Goal: Transaction & Acquisition: Purchase product/service

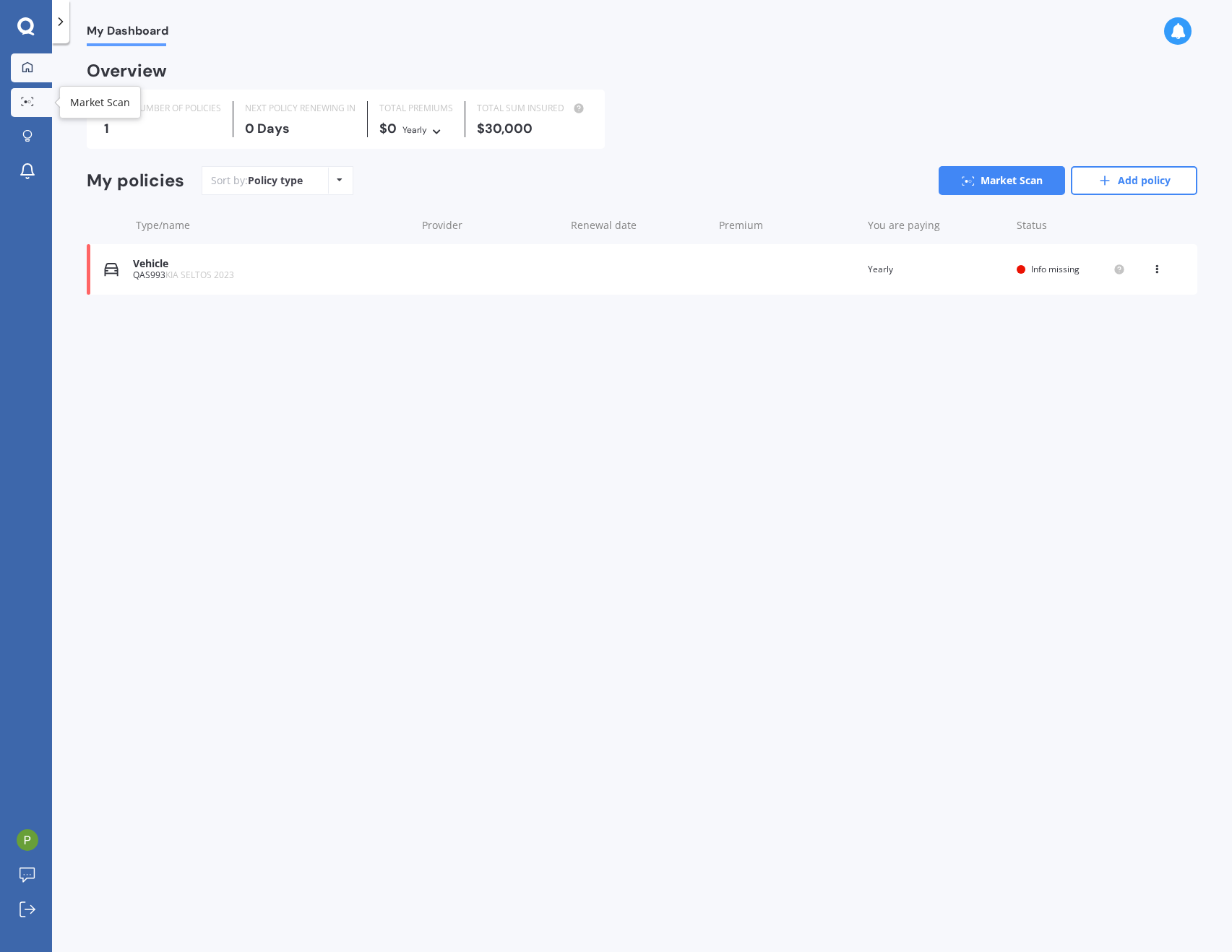
click at [13, 109] on link "Market Scan" at bounding box center [31, 103] width 42 height 29
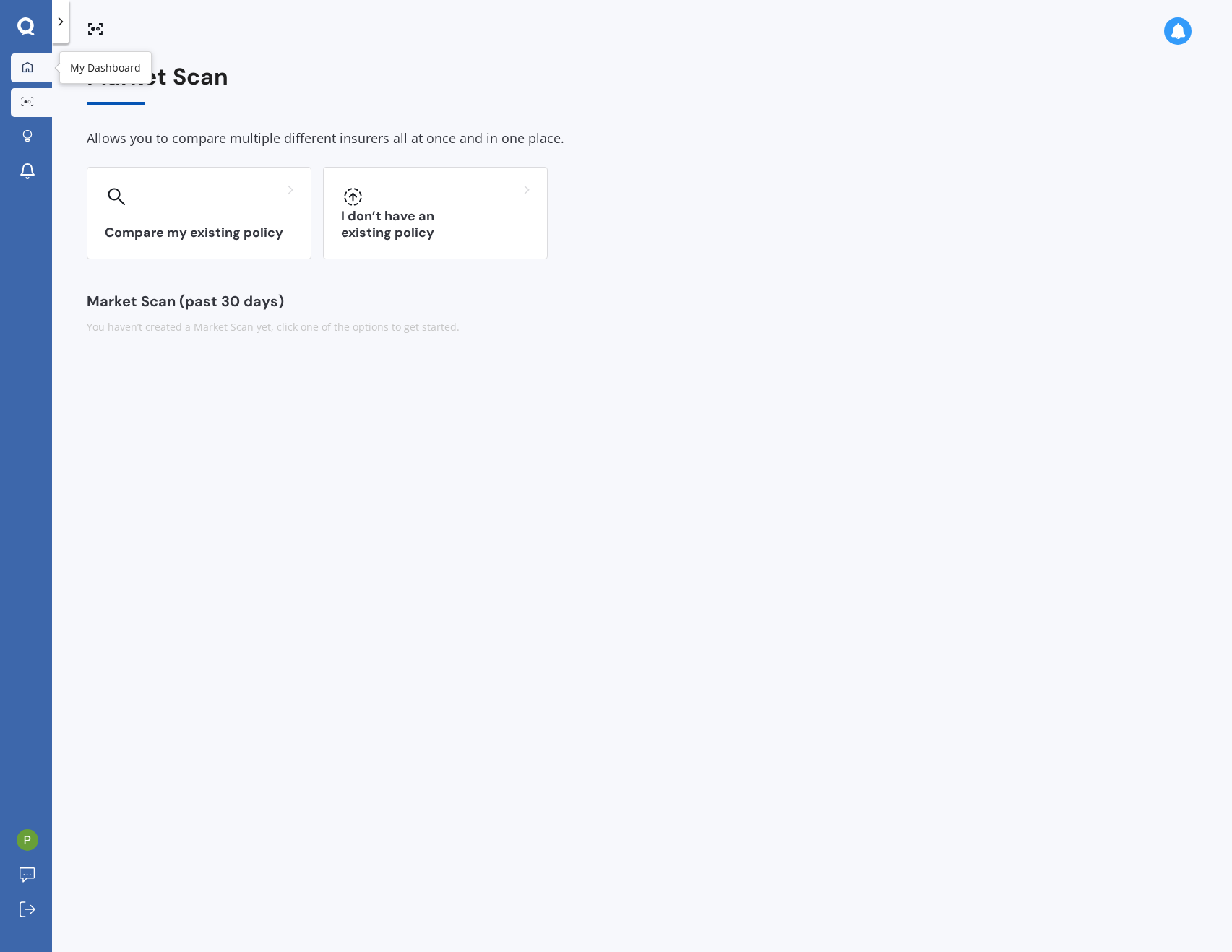
click at [25, 70] on icon at bounding box center [28, 67] width 12 height 12
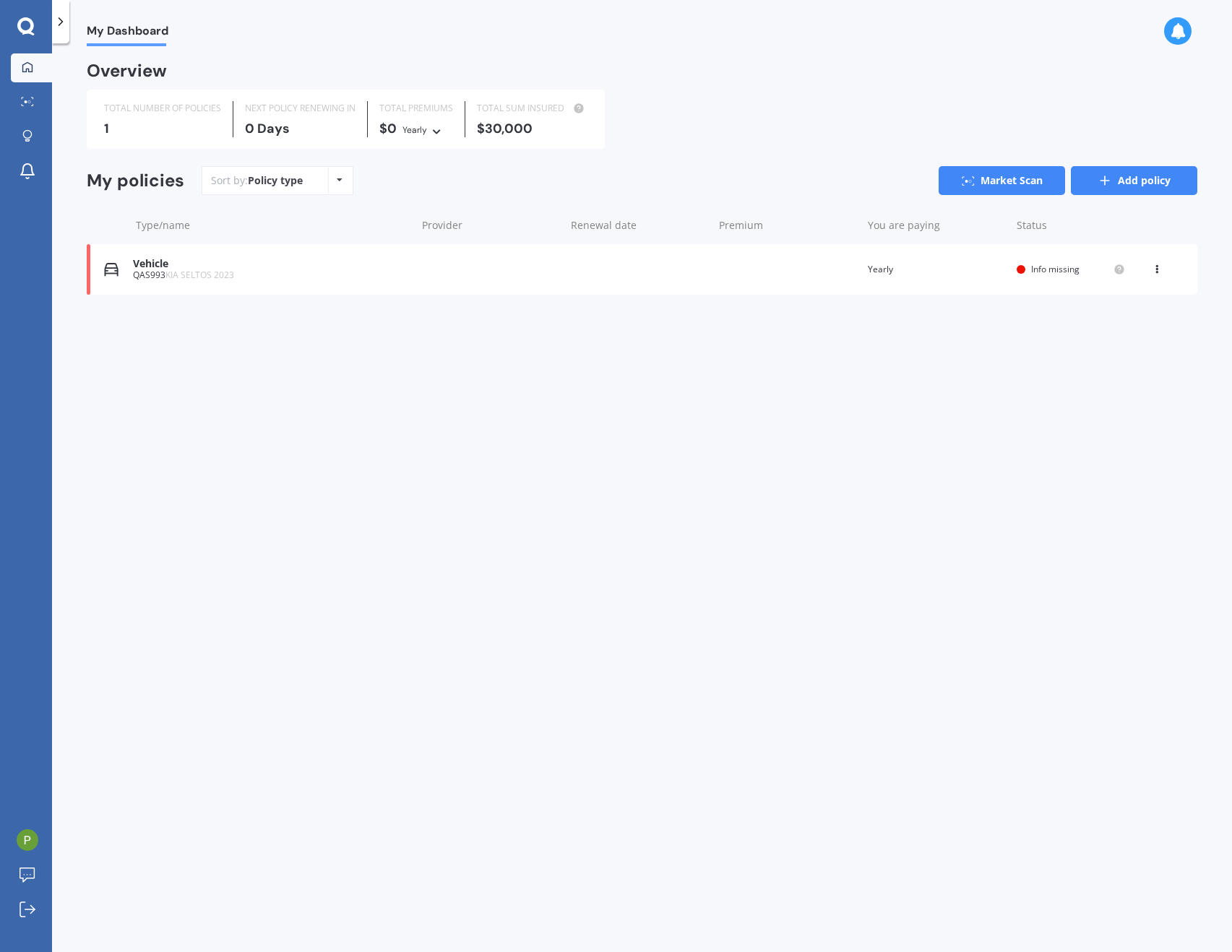
click at [1116, 180] on link "Add policy" at bounding box center [1134, 181] width 126 height 29
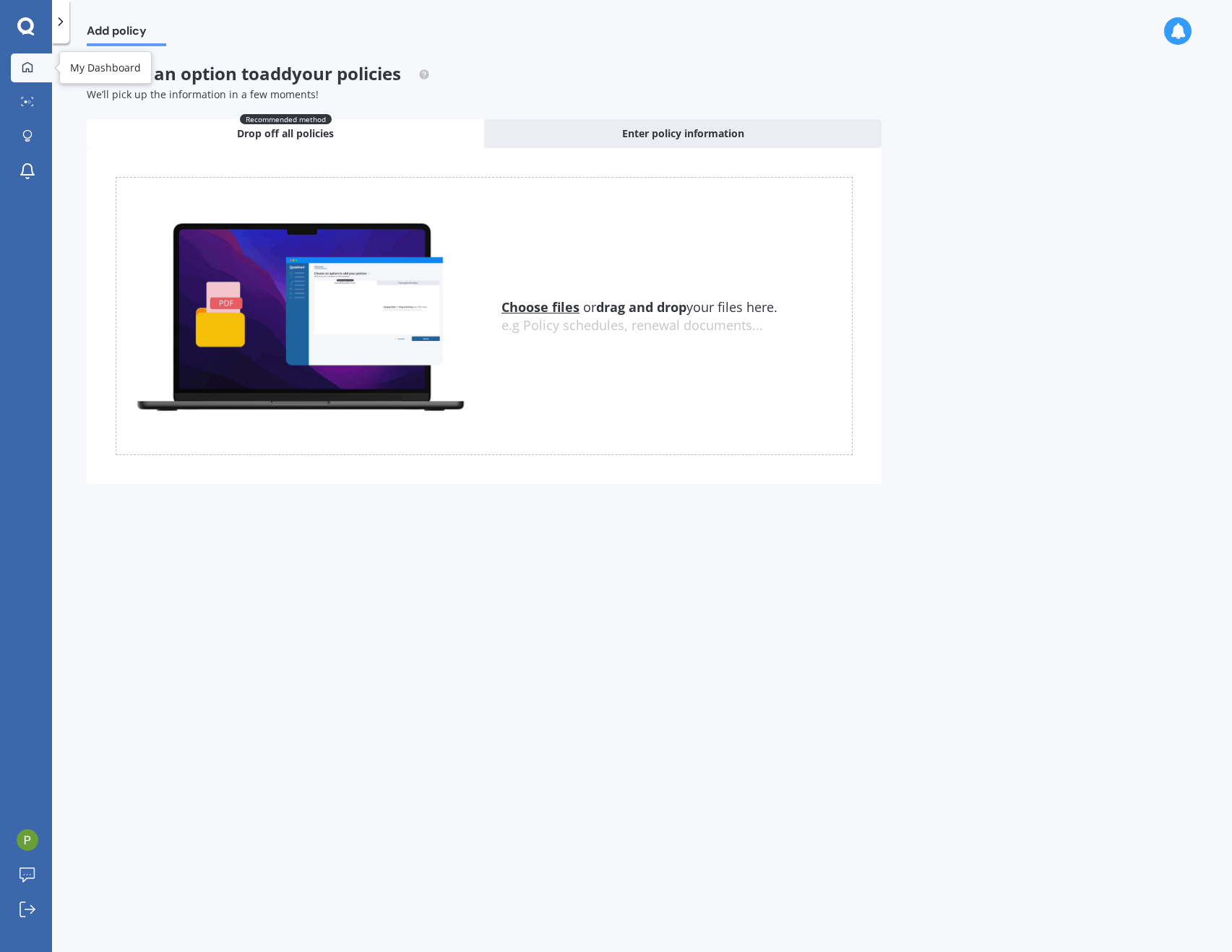
click at [23, 74] on div at bounding box center [28, 67] width 22 height 13
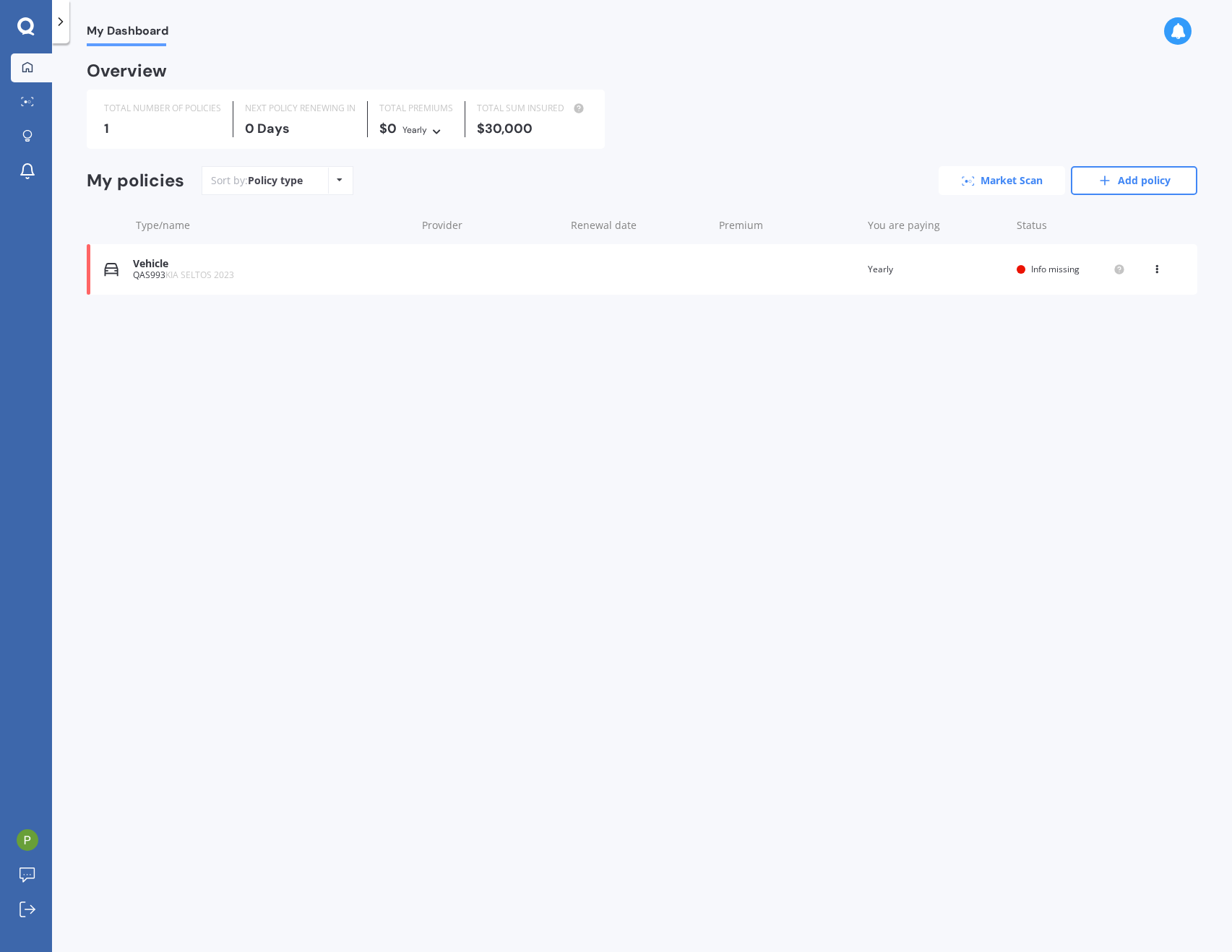
click at [1028, 182] on link "Market Scan" at bounding box center [1001, 181] width 126 height 29
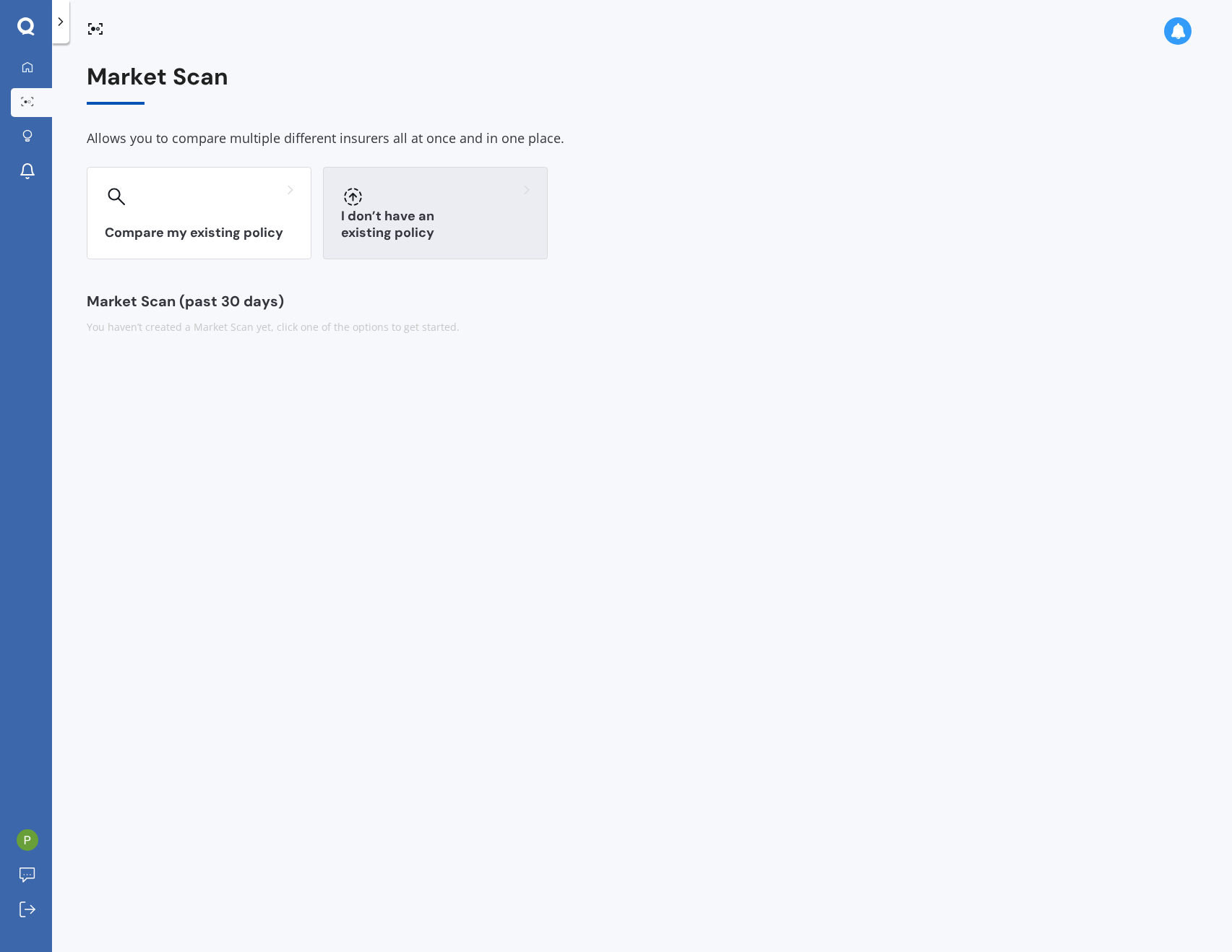
click at [365, 228] on h3 "I don’t have an existing policy" at bounding box center [435, 224] width 188 height 33
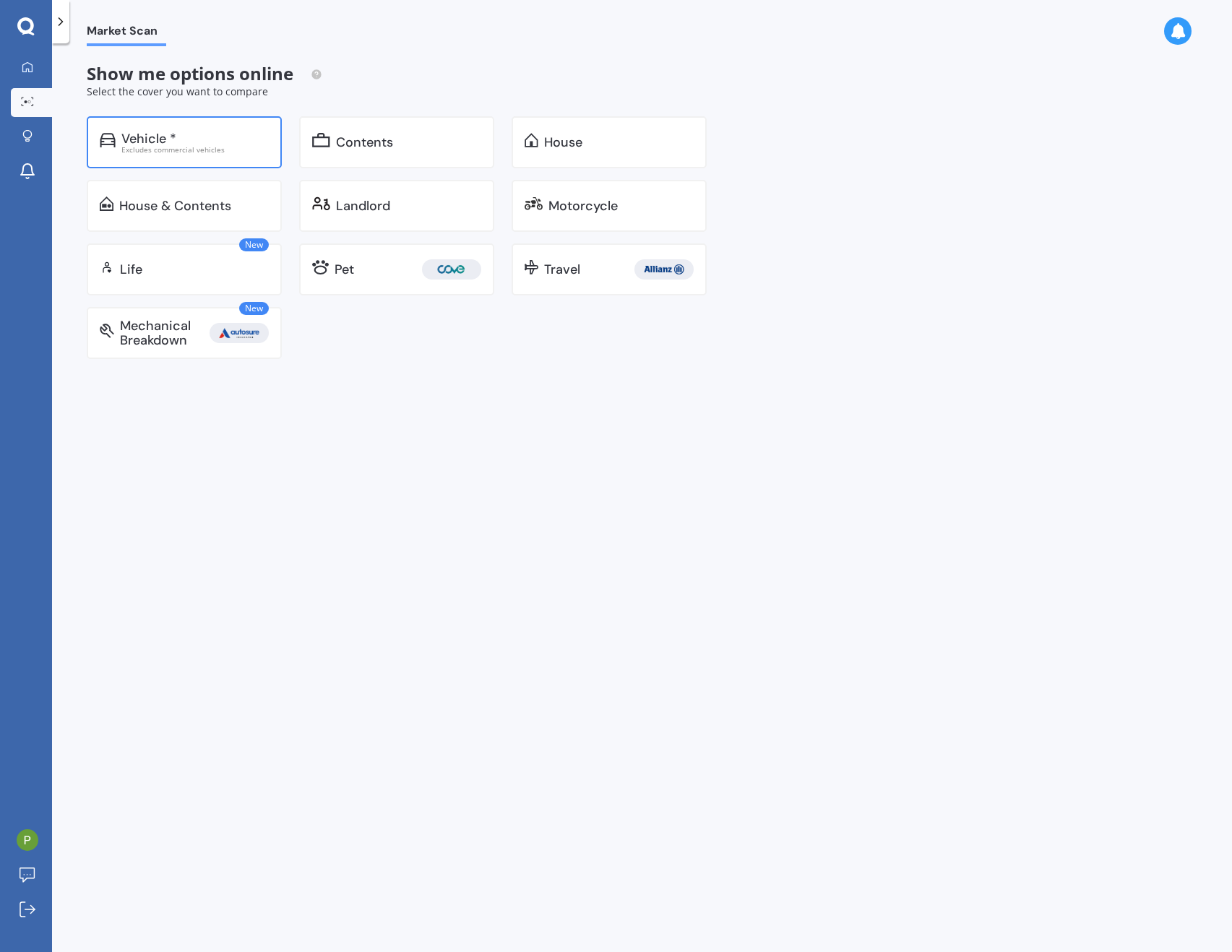
click at [188, 146] on div "Excludes commercial vehicles" at bounding box center [195, 149] width 148 height 8
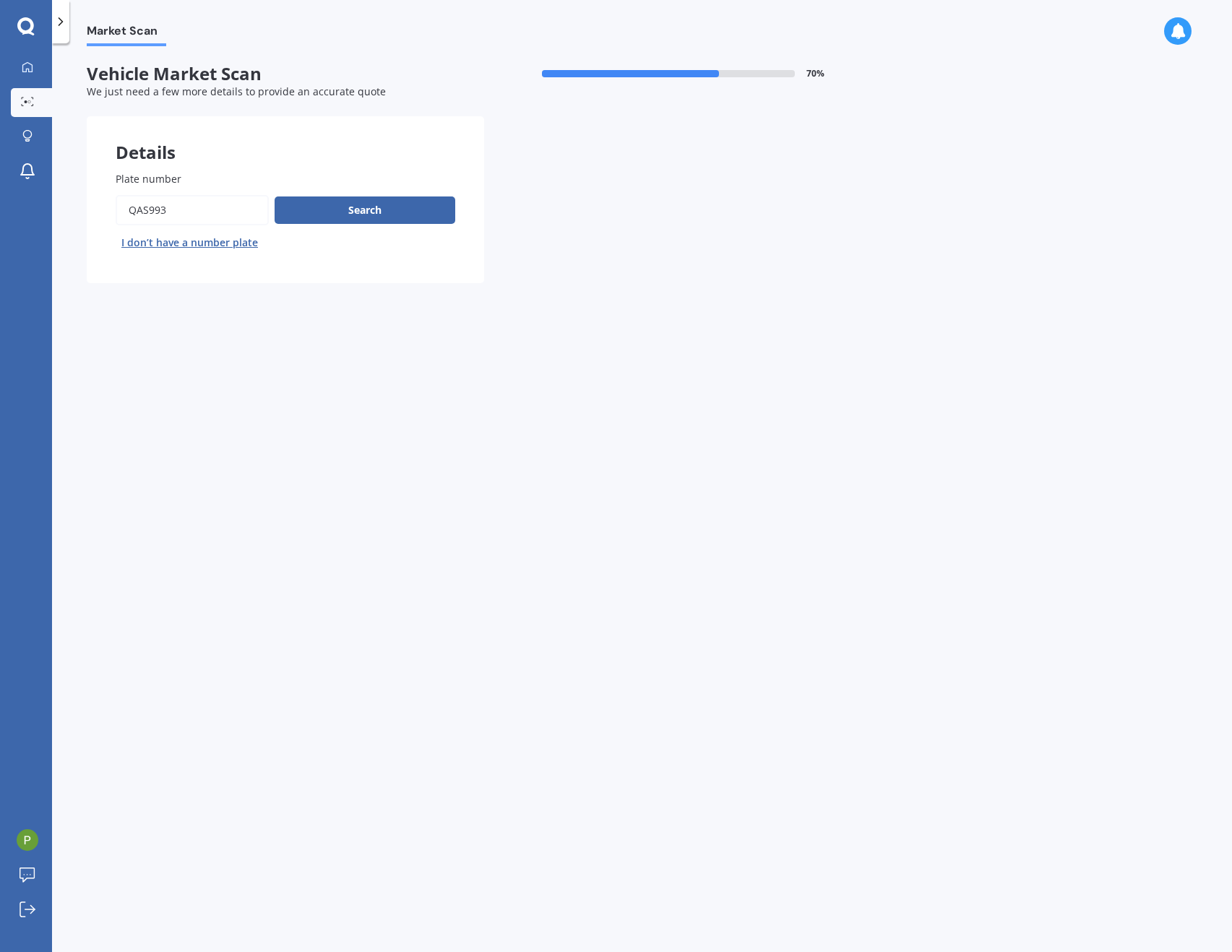
click at [191, 216] on input "Plate number" at bounding box center [192, 210] width 154 height 31
drag, startPoint x: 212, startPoint y: 205, endPoint x: 85, endPoint y: 207, distance: 127.0
click at [85, 207] on div "Market Scan Vehicle Market Scan 70 % We just need a few more details to provide…" at bounding box center [641, 501] width 1180 height 909
click at [174, 207] on input "Plate number" at bounding box center [192, 210] width 154 height 31
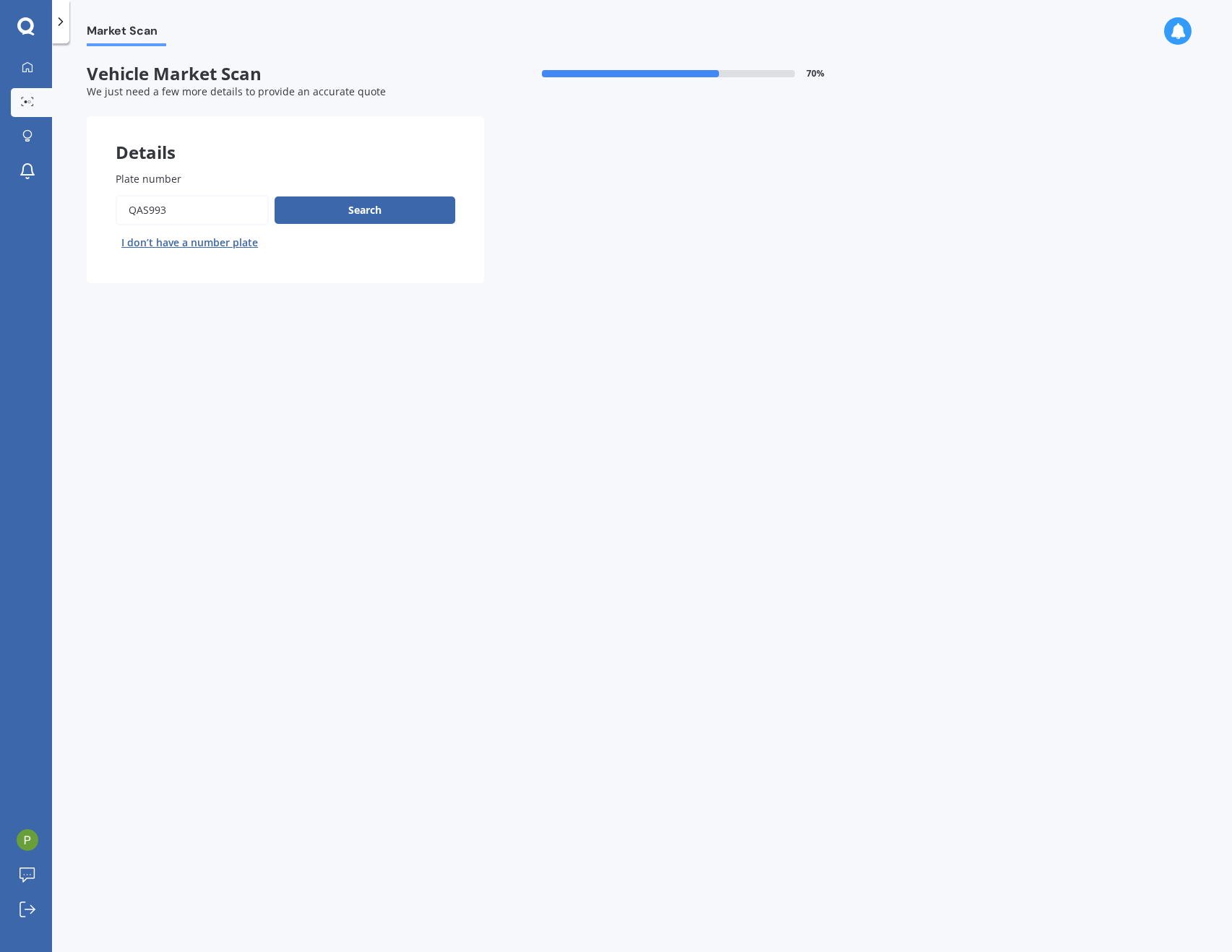
paste input "PYY415"
type input "PYY415"
click at [366, 211] on button "Search" at bounding box center [365, 210] width 181 height 27
select select "HYUNDAI"
select select "[GEOGRAPHIC_DATA]"
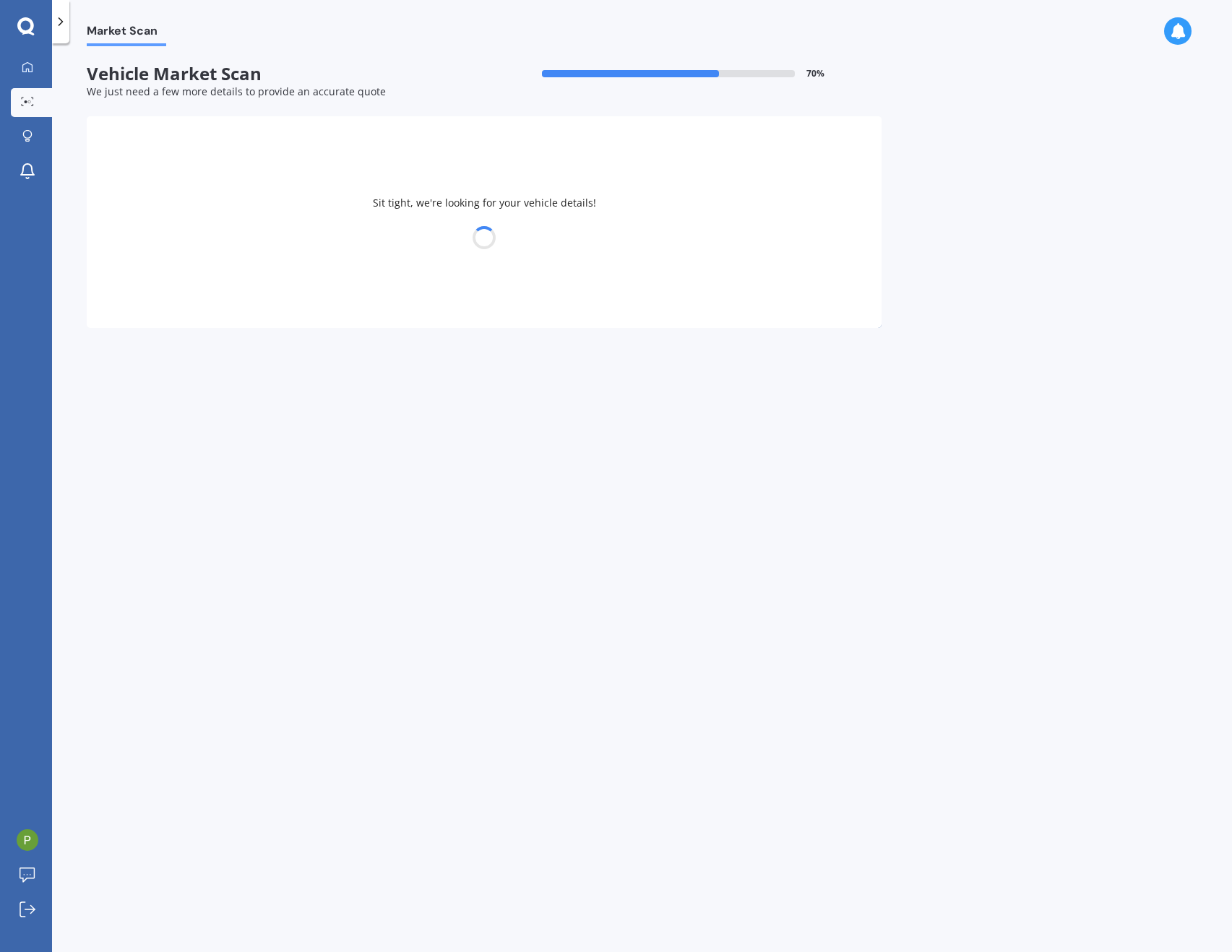
select select "11"
select select "05"
select select "1984"
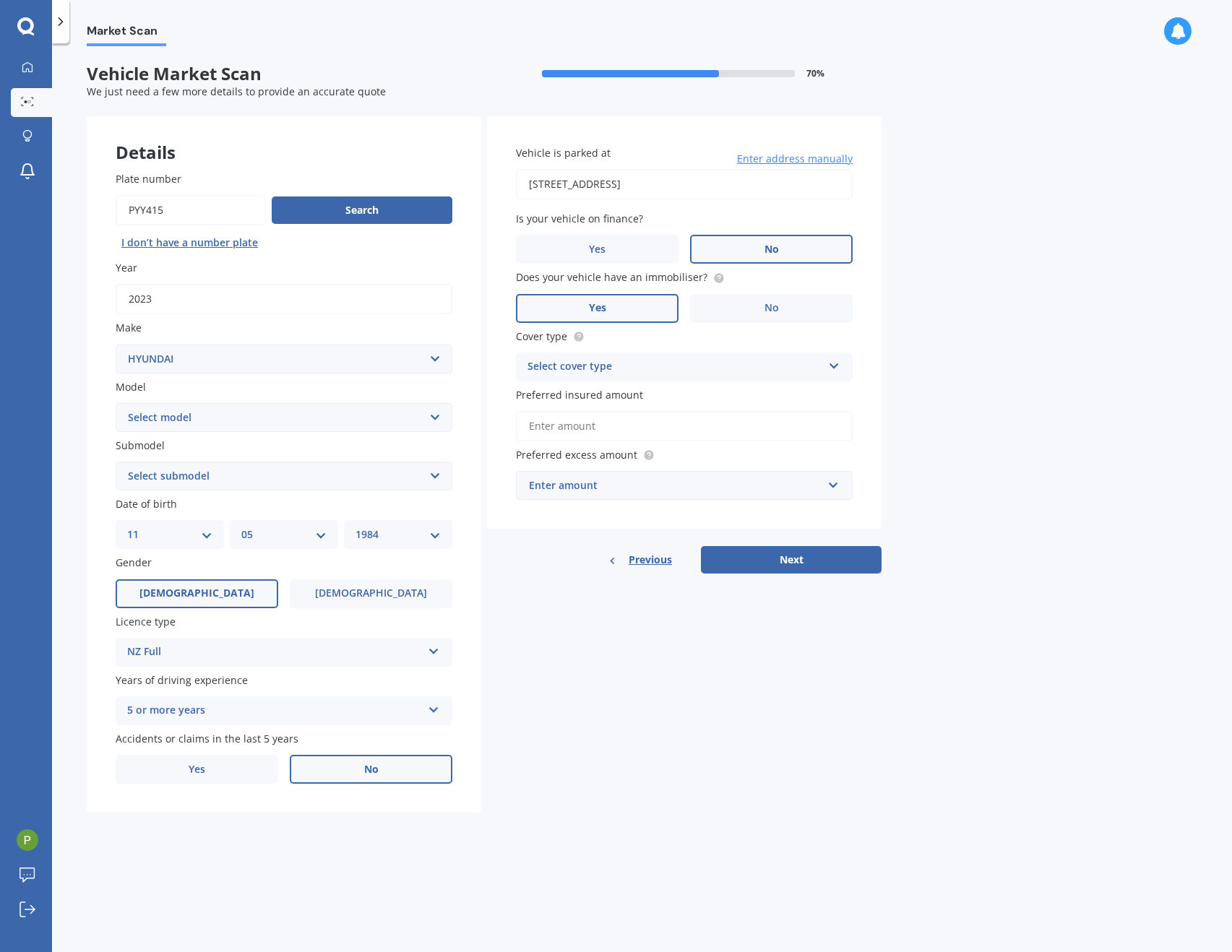
click at [680, 379] on div "Select cover type Comprehensive Third Party, Fire & Theft Third Party" at bounding box center [684, 367] width 337 height 29
click at [589, 397] on span "Comprehensive" at bounding box center [567, 395] width 76 height 14
click at [587, 432] on input "Preferred insured amount" at bounding box center [684, 427] width 337 height 31
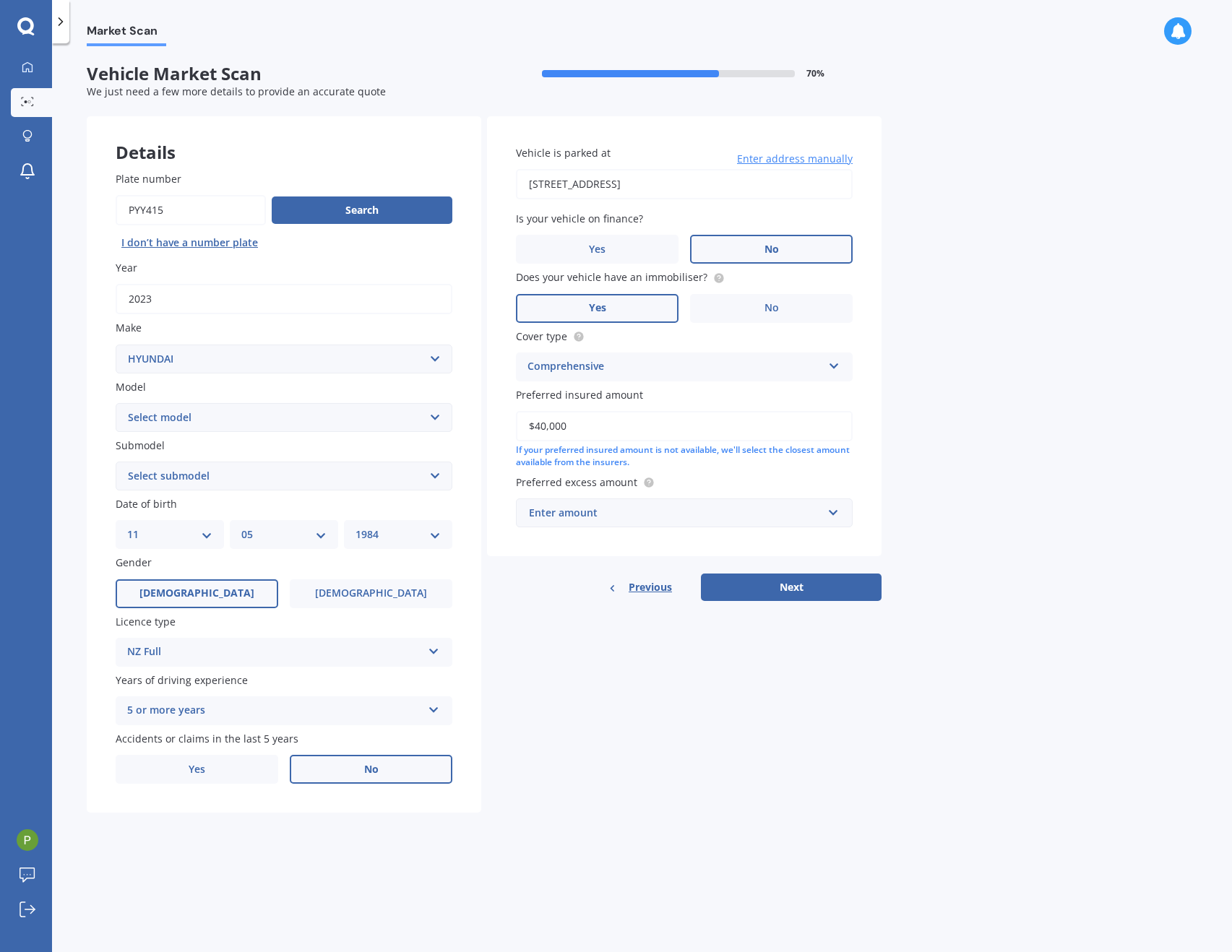
type input "$40,000"
click at [521, 704] on div "Details Plate number Search I don’t have a number plate Year [DATE] Make Select…" at bounding box center [484, 465] width 795 height 697
click at [591, 518] on div "Enter amount" at bounding box center [675, 512] width 294 height 16
click at [555, 602] on div "$500" at bounding box center [684, 594] width 335 height 27
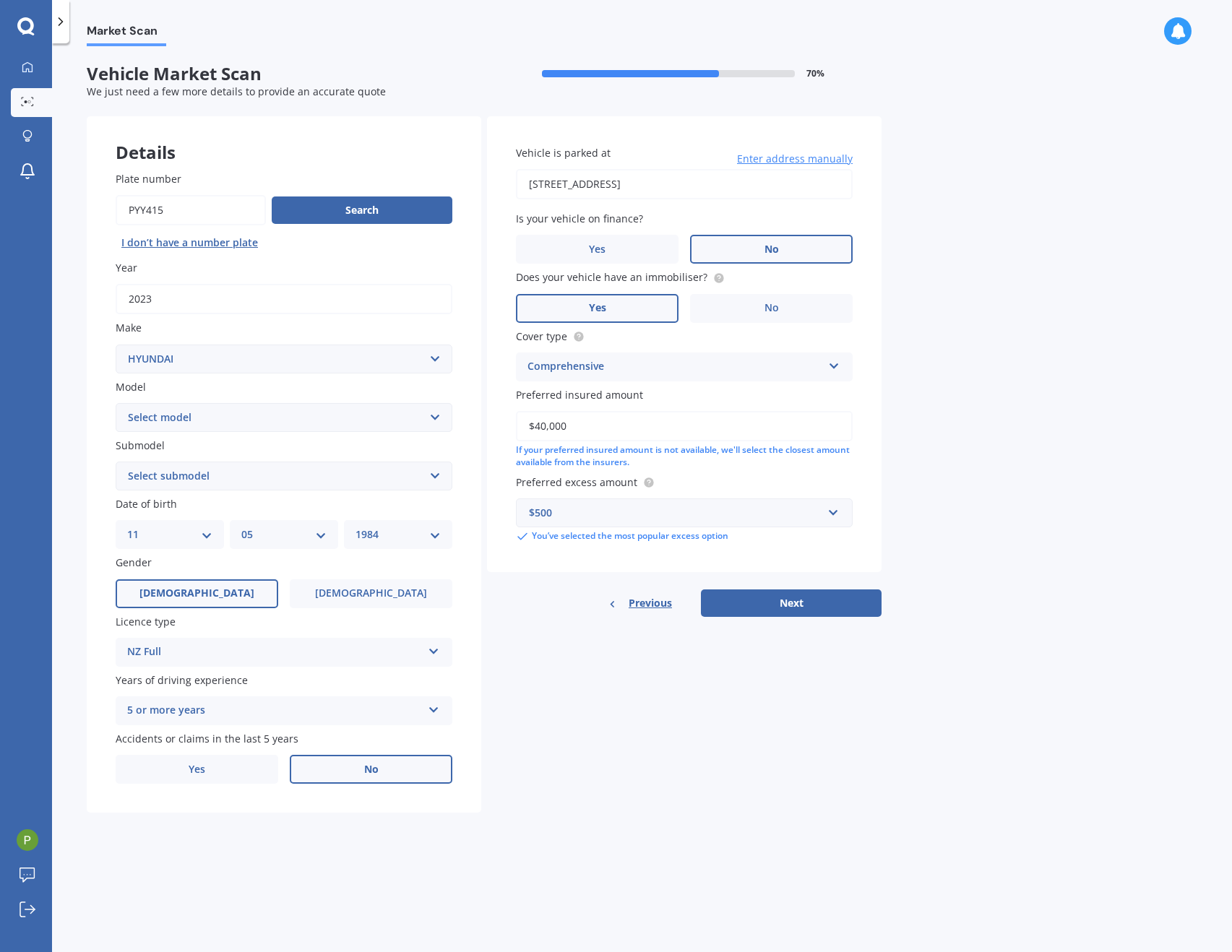
click at [589, 799] on div "Details Plate number Search I don’t have a number plate Year [DATE] Make Select…" at bounding box center [484, 465] width 795 height 697
click at [771, 609] on button "Next" at bounding box center [791, 603] width 181 height 27
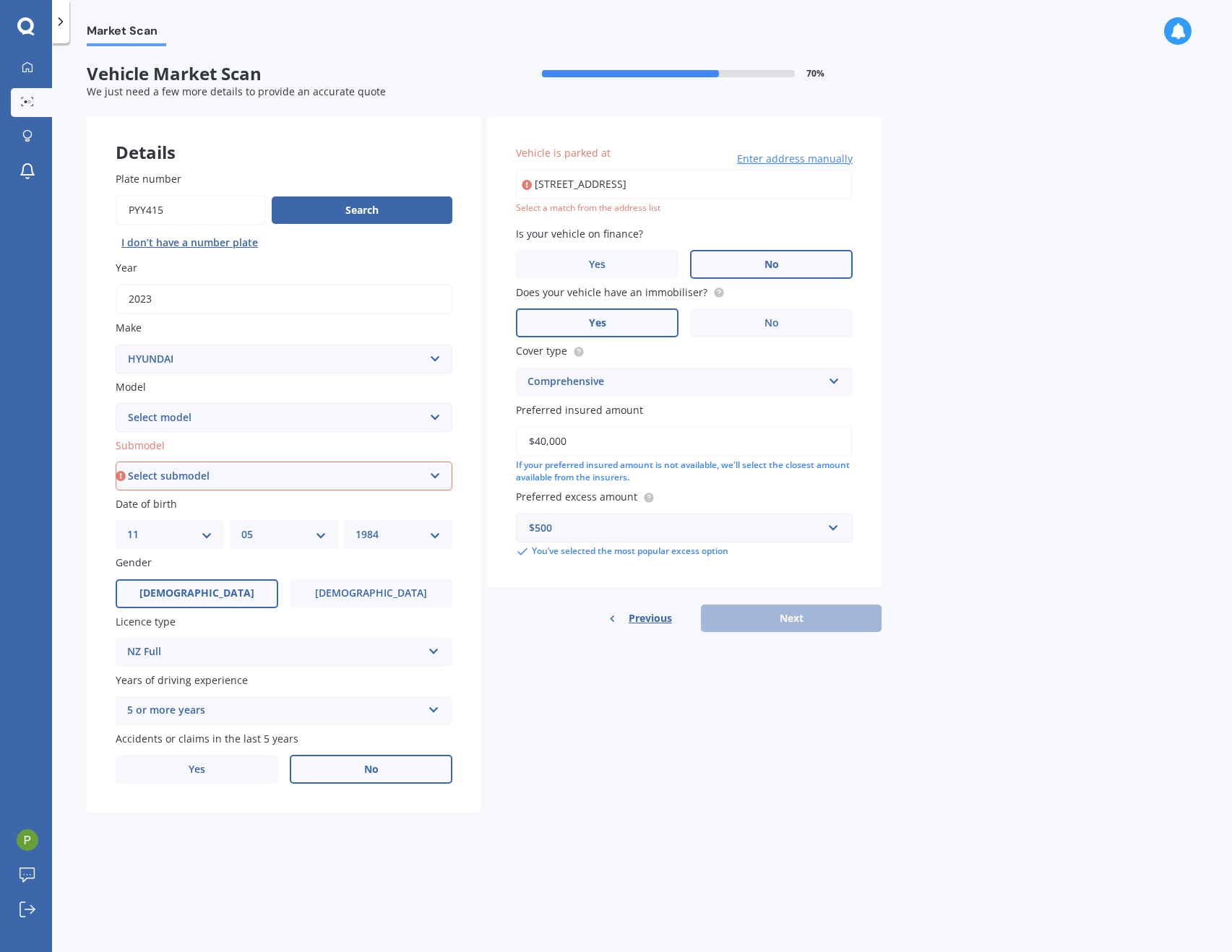
click at [701, 188] on input "[STREET_ADDRESS]" at bounding box center [684, 184] width 337 height 31
type input "[STREET_ADDRESS]"
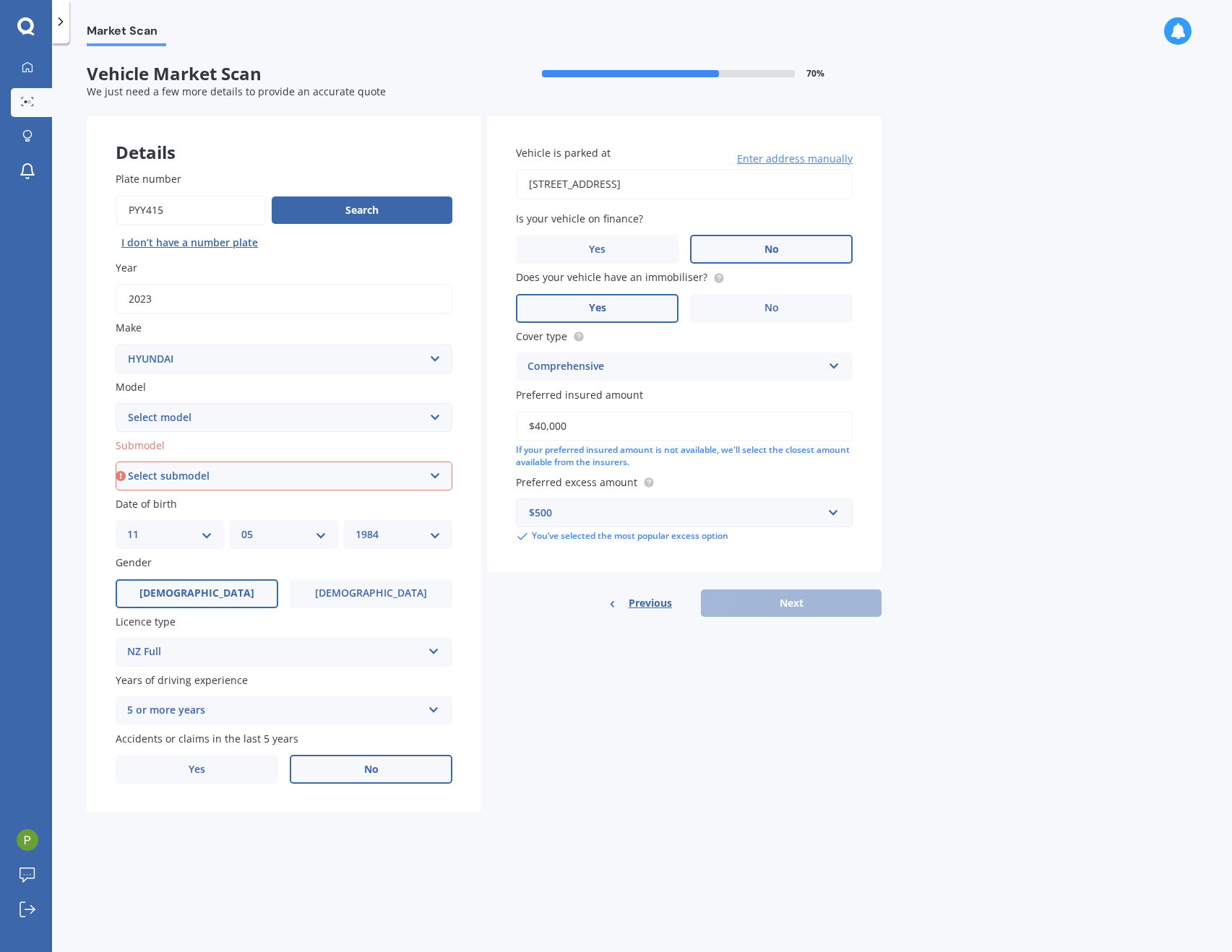
click at [766, 661] on div "Details Plate number Search I don’t have a number plate Year [DATE] Make Select…" at bounding box center [484, 465] width 795 height 697
click at [744, 600] on div "Previous Next" at bounding box center [684, 603] width 395 height 27
click at [820, 710] on div "Details Plate number Search I don’t have a number plate Year [DATE] Make Select…" at bounding box center [484, 465] width 795 height 697
click at [255, 488] on select "Select submodel 1.6 Turbo Elite 2.0 4WD CRDi Turbo Diesel A4 2.0 4WD Petrol A4 …" at bounding box center [283, 476] width 337 height 29
select select "NX4E HYBRID 2WD"
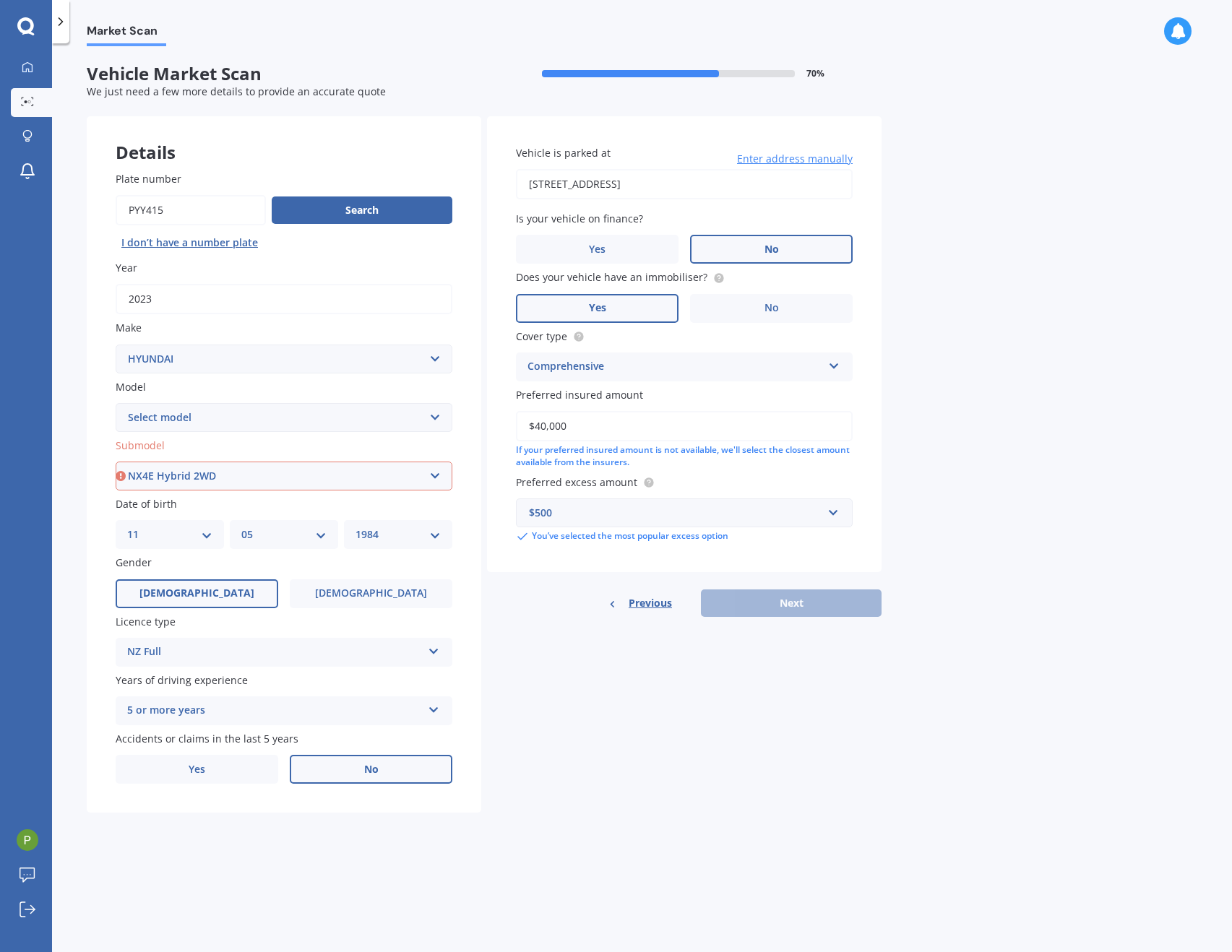
click at [115, 462] on select "Select submodel 1.6 Turbo Elite 2.0 4WD CRDi Turbo Diesel A4 2.0 4WD Petrol A4 …" at bounding box center [283, 476] width 337 height 29
click at [810, 607] on button "Next" at bounding box center [791, 603] width 181 height 27
select select "11"
select select "05"
select select "1984"
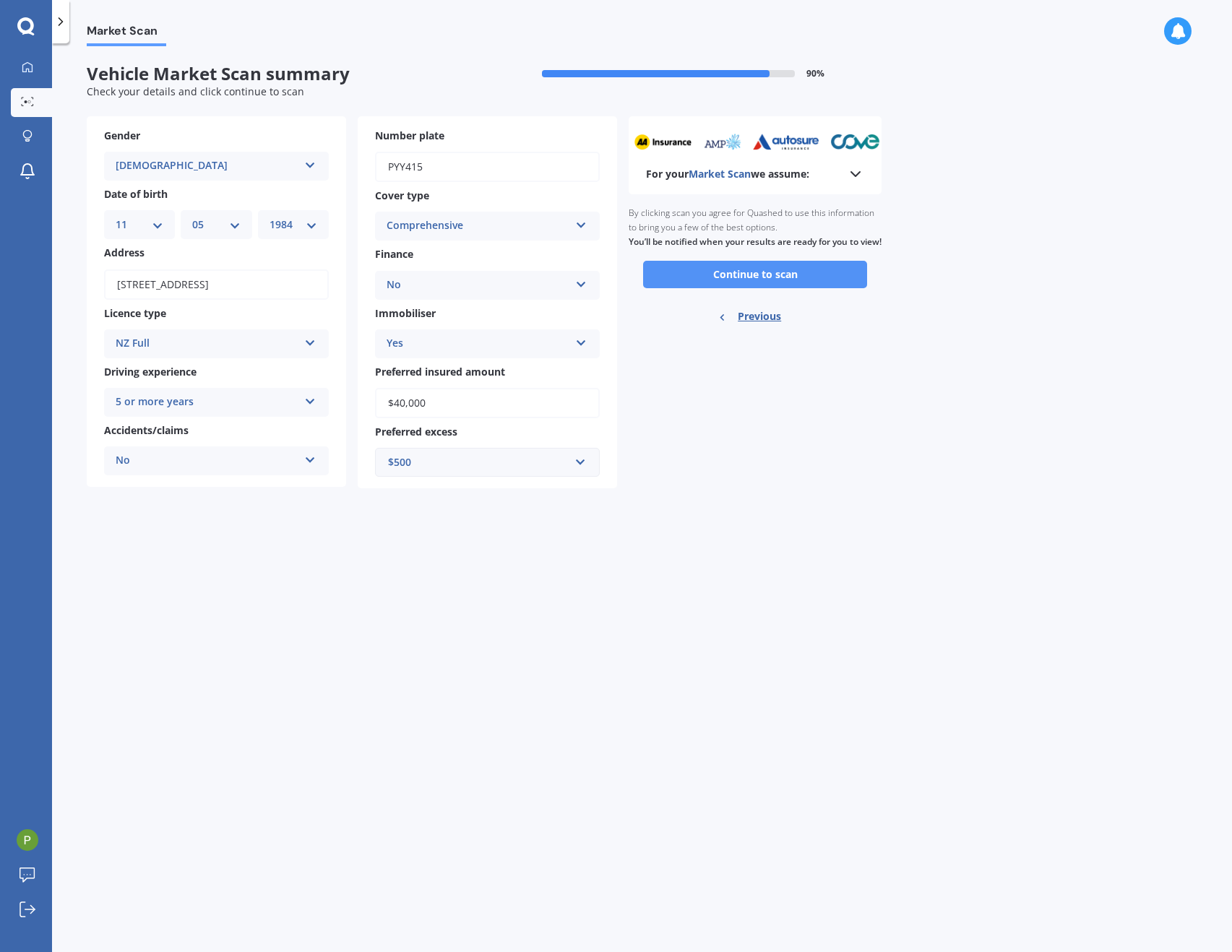
click at [764, 288] on button "Continue to scan" at bounding box center [755, 274] width 224 height 27
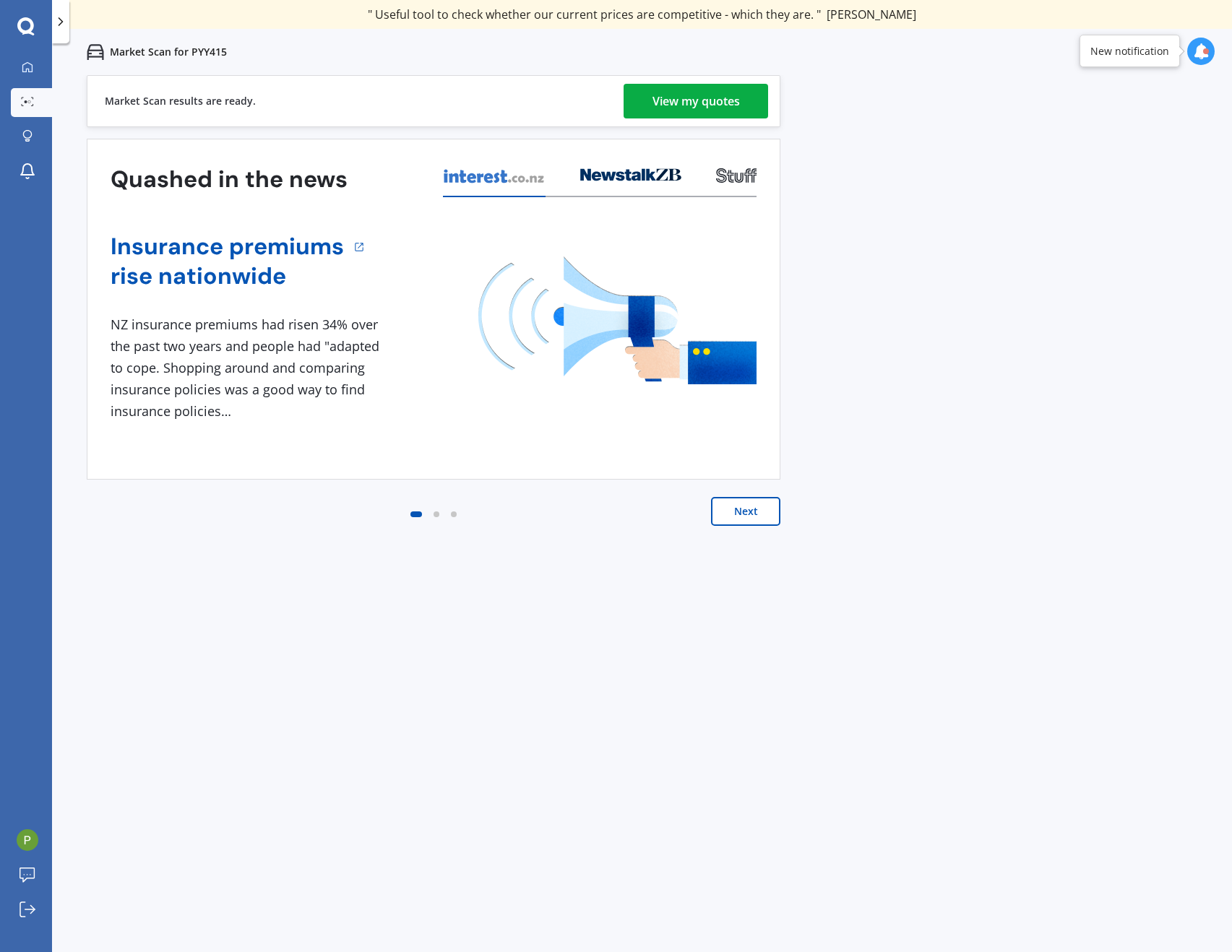
click at [692, 100] on div "View my quotes" at bounding box center [696, 101] width 87 height 35
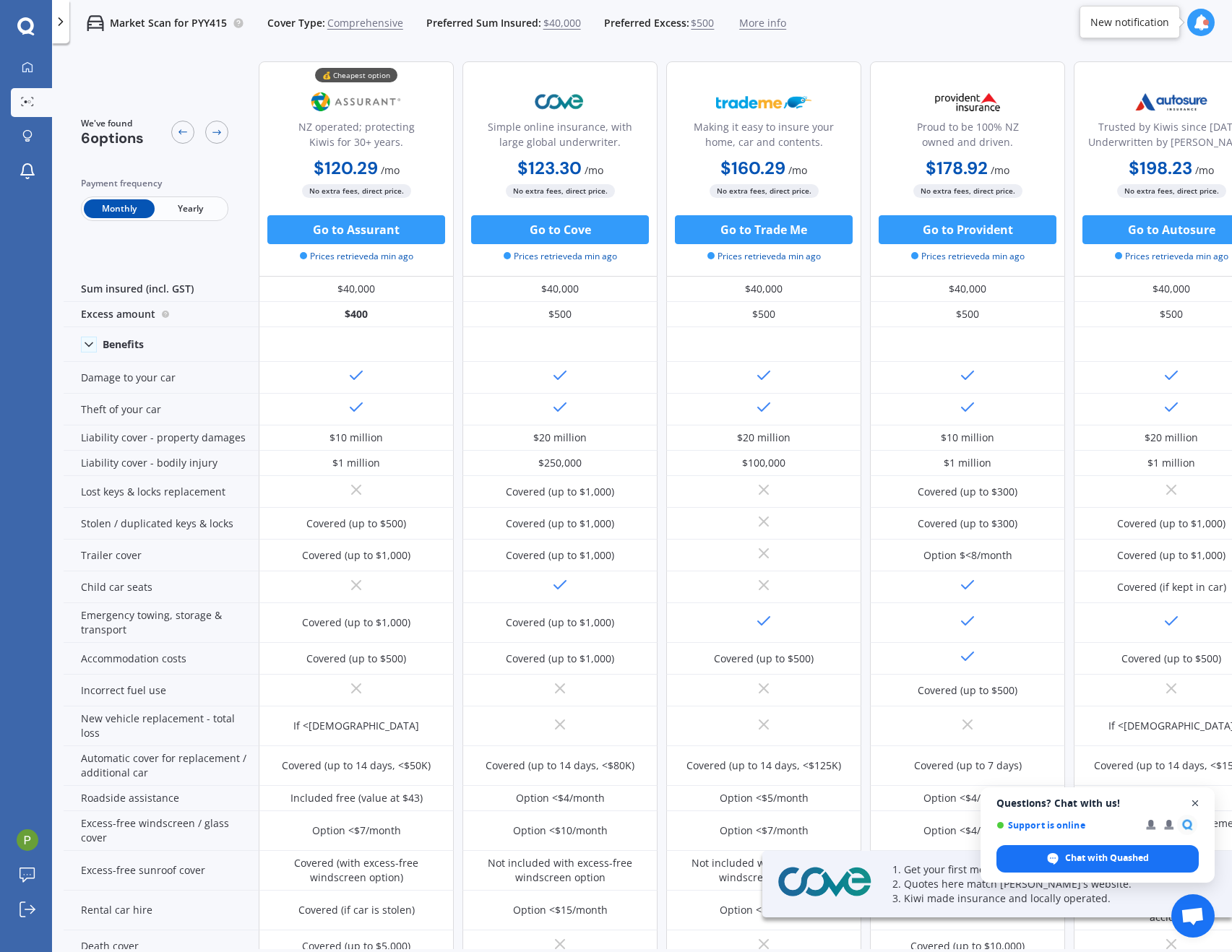
click at [1195, 806] on span "Open chat" at bounding box center [1195, 804] width 18 height 18
